Goal: Navigation & Orientation: Find specific page/section

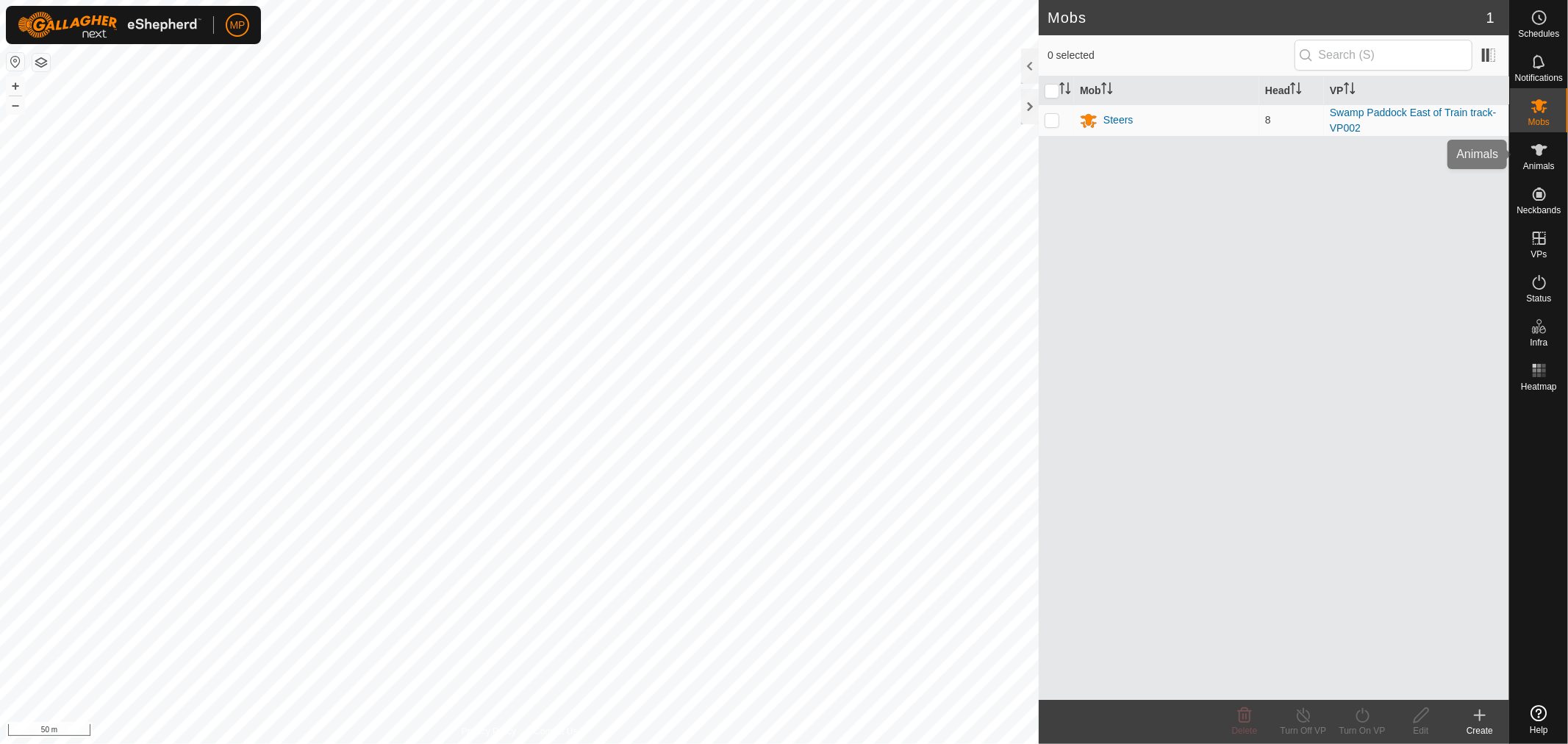
click at [1532, 156] on icon at bounding box center [1539, 150] width 18 height 18
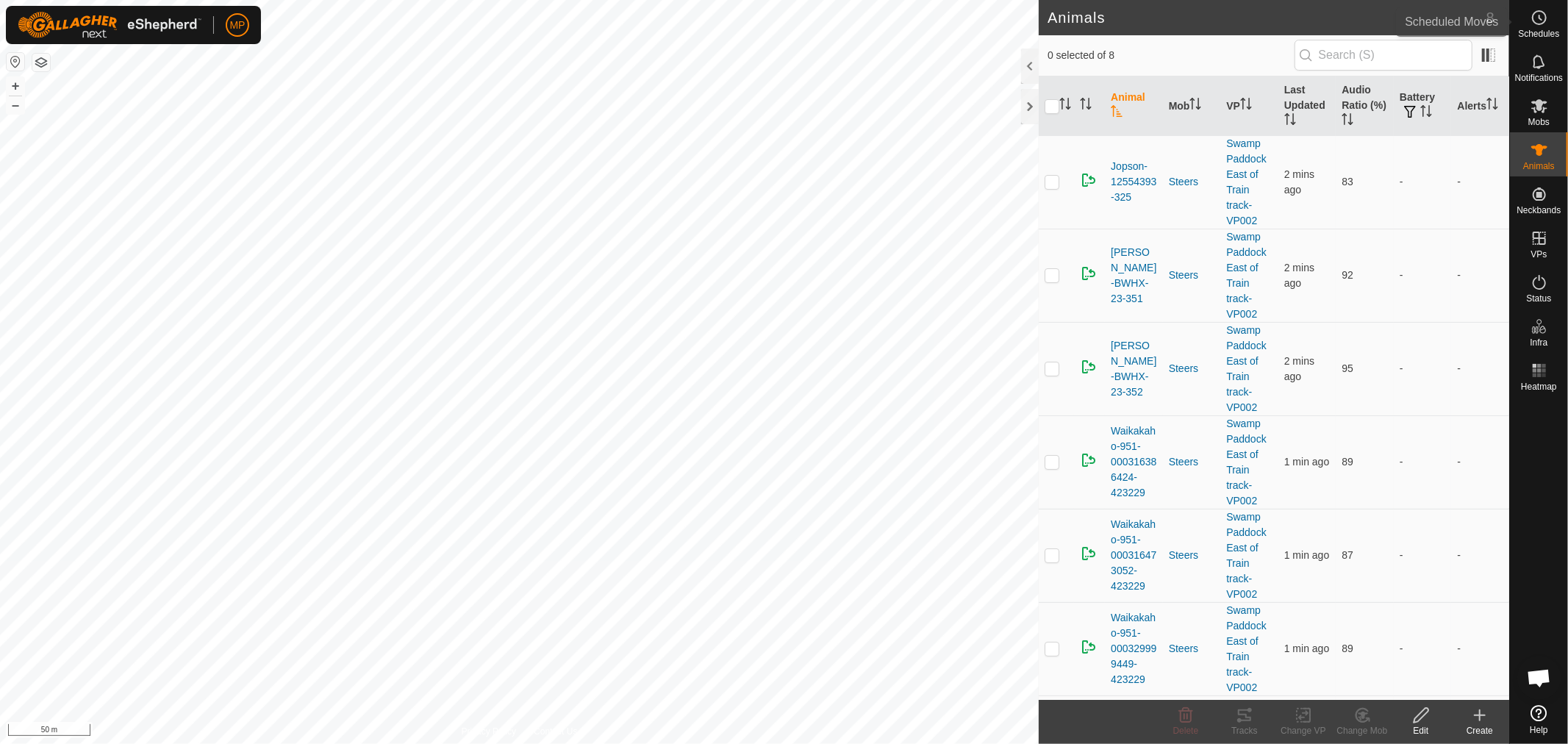
click at [1545, 23] on icon at bounding box center [1539, 17] width 18 height 18
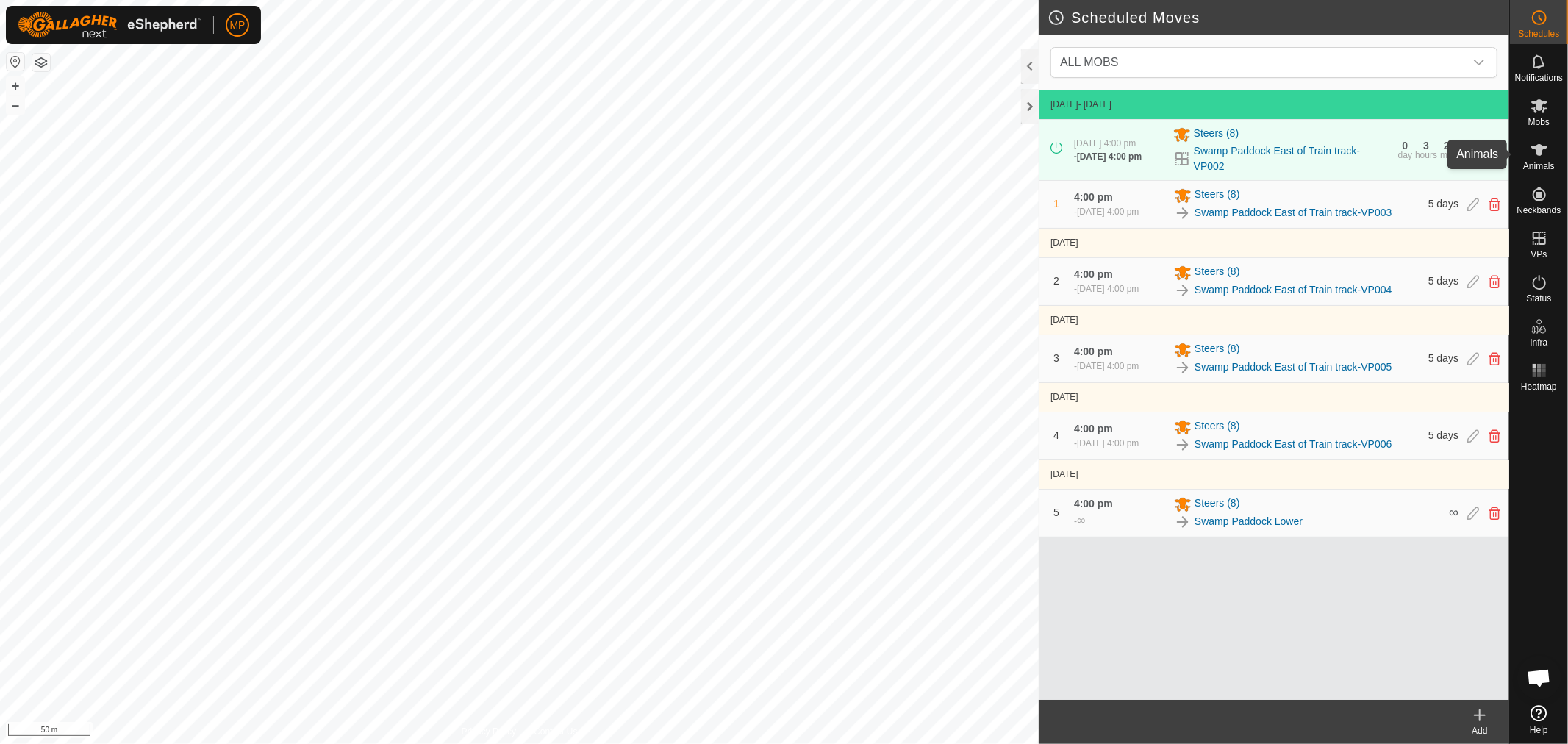
click at [1539, 159] on es-animals-svg-icon at bounding box center [1539, 150] width 26 height 24
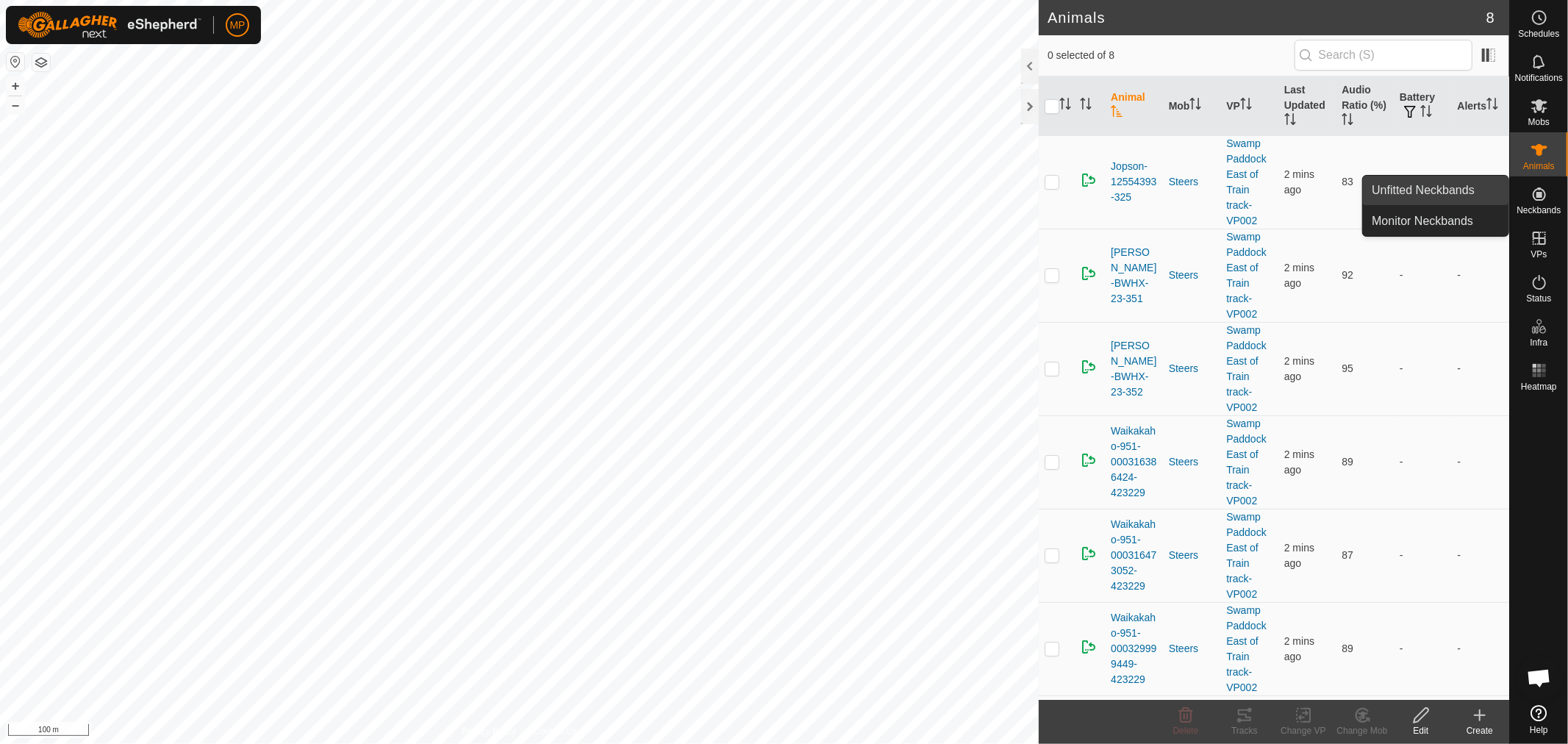
click at [1439, 202] on link "Unfitted Neckbands" at bounding box center [1436, 190] width 146 height 29
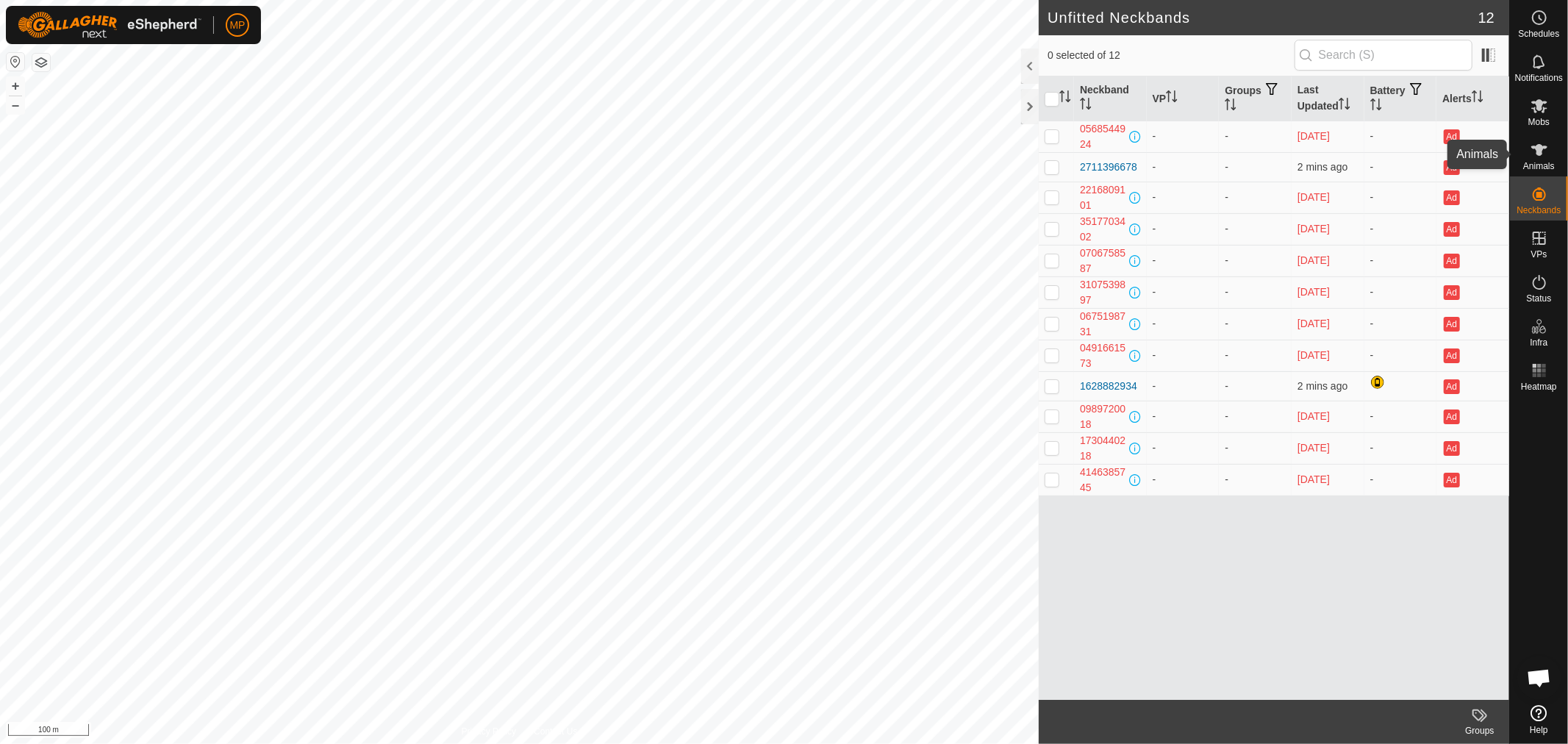
click at [1530, 154] on icon at bounding box center [1539, 150] width 18 height 18
